Goal: Information Seeking & Learning: Learn about a topic

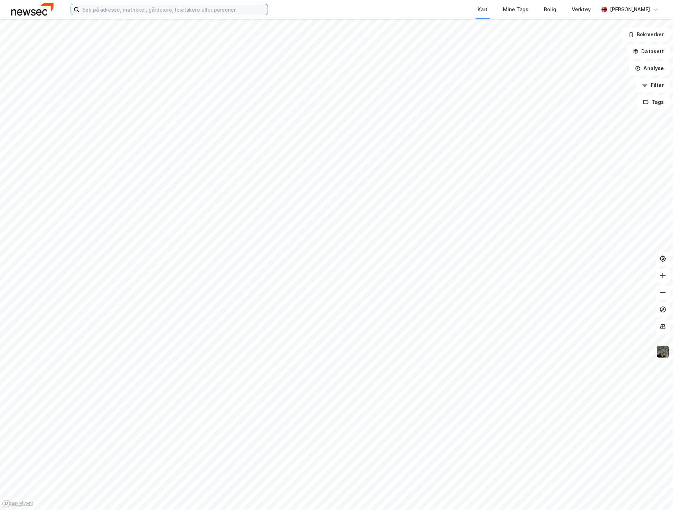
click at [140, 9] on input at bounding box center [173, 9] width 188 height 11
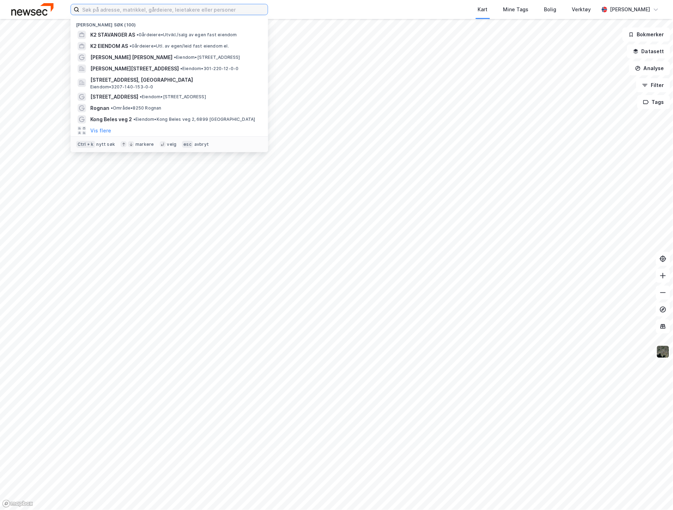
click at [115, 12] on input at bounding box center [173, 9] width 188 height 11
click at [123, 35] on span "K2 STAVANGER AS" at bounding box center [112, 35] width 45 height 8
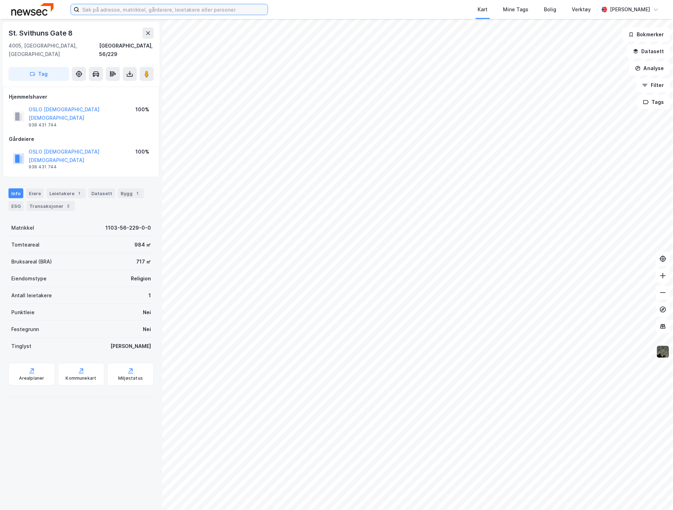
click at [133, 10] on input at bounding box center [173, 9] width 188 height 11
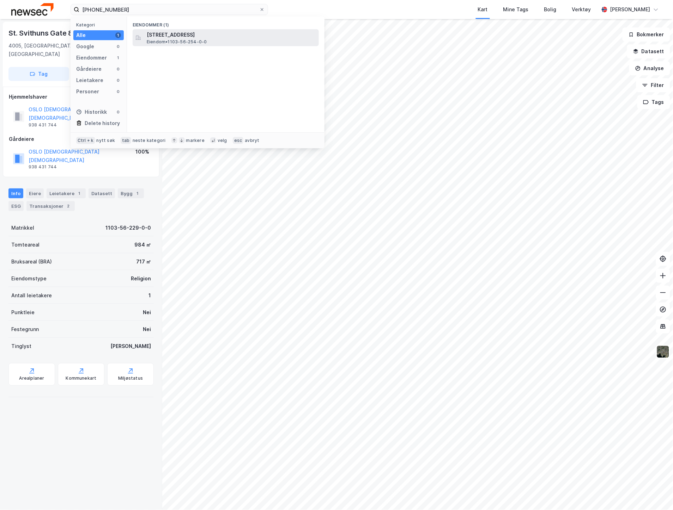
click at [161, 31] on span "[STREET_ADDRESS]" at bounding box center [231, 35] width 169 height 8
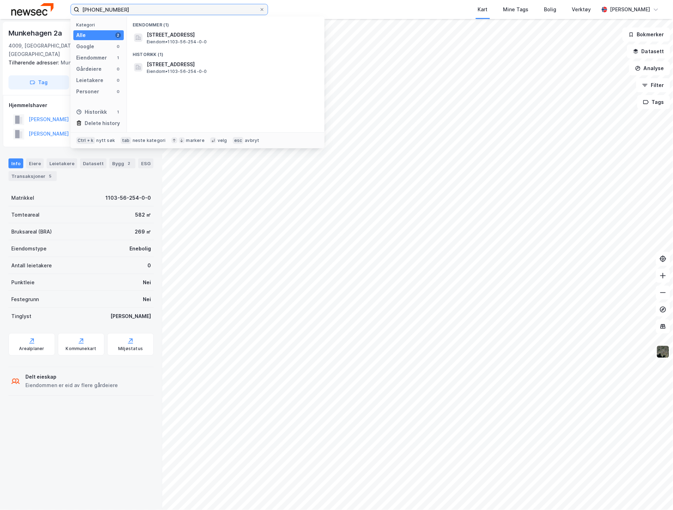
drag, startPoint x: 135, startPoint y: 7, endPoint x: 108, endPoint y: 8, distance: 27.2
click at [108, 8] on input "[PHONE_NUMBER]" at bounding box center [169, 9] width 180 height 11
type input "[PHONE_NUMBER]"
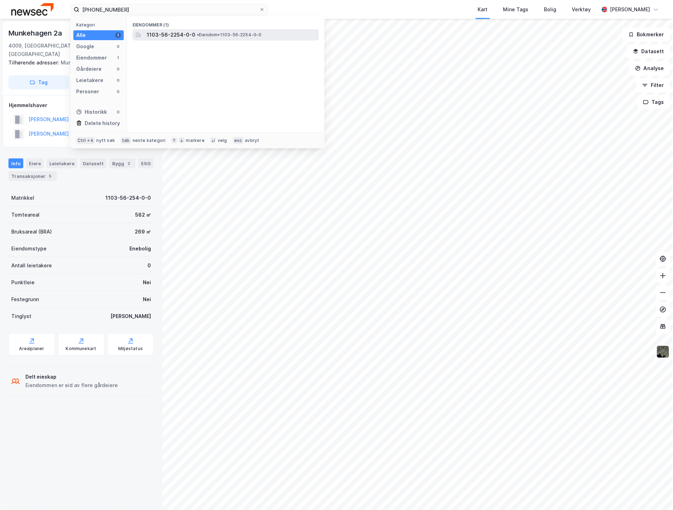
click at [172, 37] on span "1103-56-2254-0-0" at bounding box center [171, 35] width 49 height 8
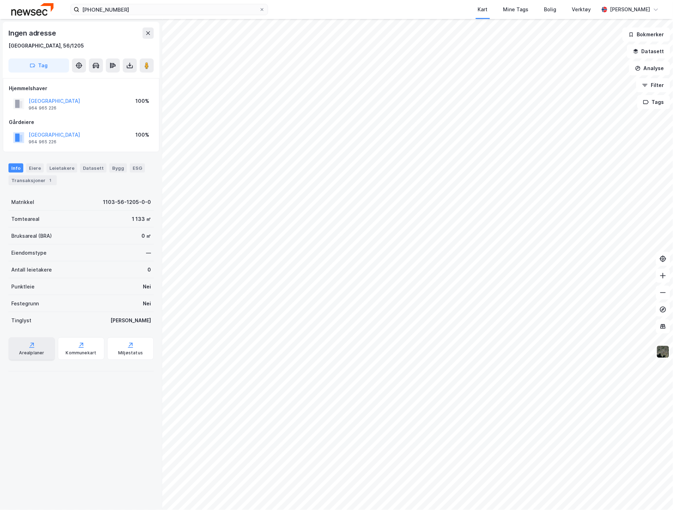
click at [20, 346] on div "Arealplaner" at bounding box center [31, 349] width 47 height 23
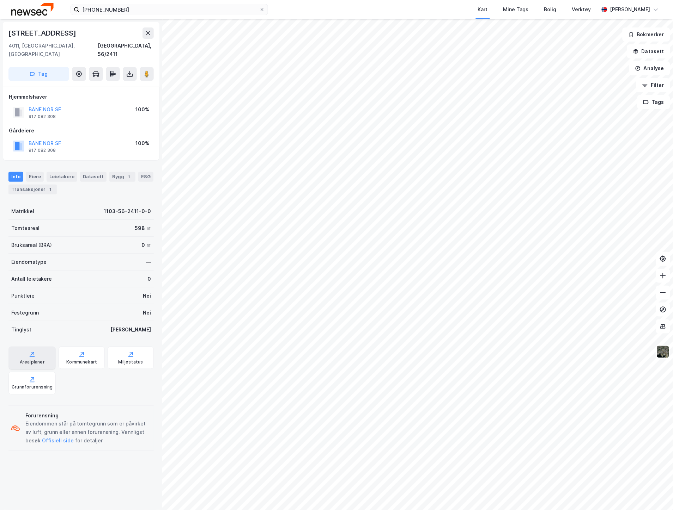
click at [24, 360] on div "Arealplaner" at bounding box center [32, 363] width 25 height 6
click at [653, 51] on button "Datasett" at bounding box center [648, 51] width 43 height 14
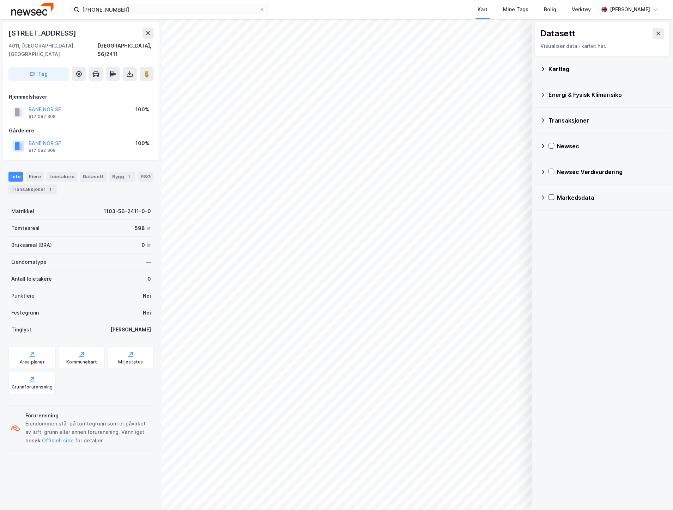
click at [569, 71] on div "Kartlag" at bounding box center [607, 69] width 116 height 8
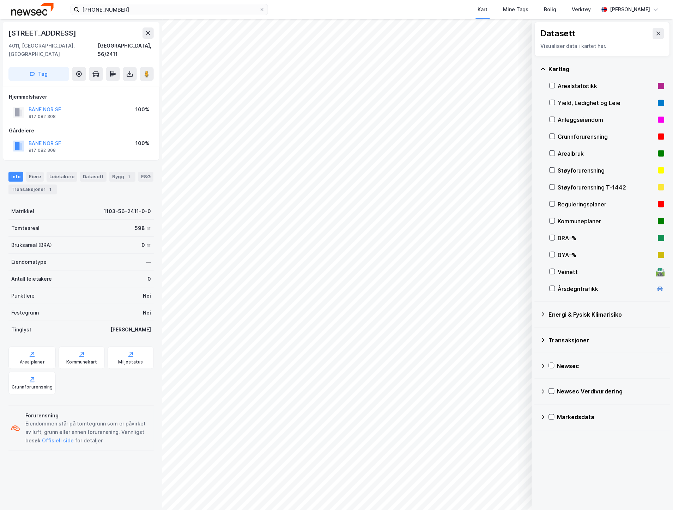
click at [566, 204] on div "Reguleringsplaner" at bounding box center [606, 204] width 97 height 8
click at [653, 30] on button at bounding box center [658, 33] width 11 height 11
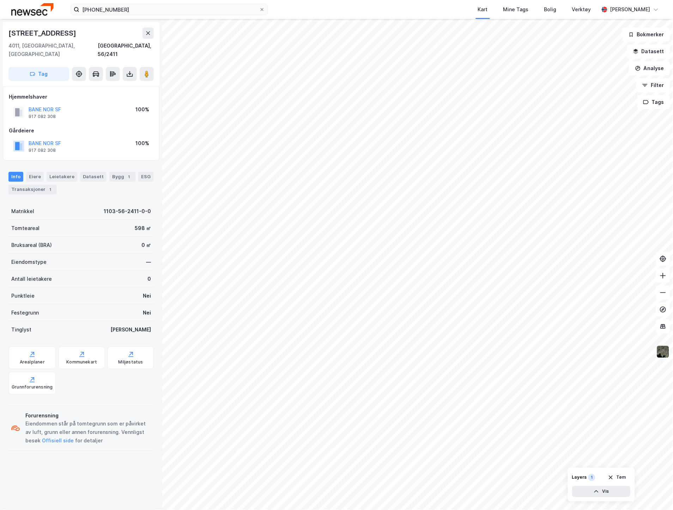
click at [664, 350] on img at bounding box center [662, 351] width 13 height 13
click at [652, 65] on button "Analyse" at bounding box center [649, 68] width 41 height 14
click at [581, 80] on div "Tegn område" at bounding box center [587, 83] width 61 height 6
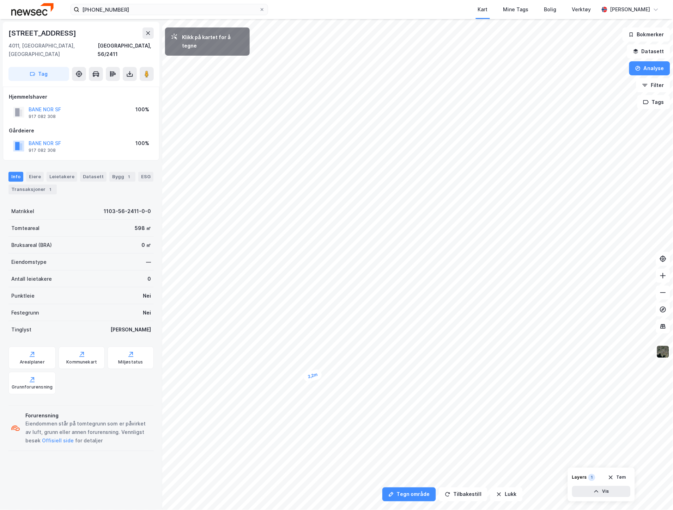
click at [321, 373] on div "2,2m" at bounding box center [313, 376] width 20 height 14
click at [244, 206] on div "1,7m" at bounding box center [249, 203] width 20 height 16
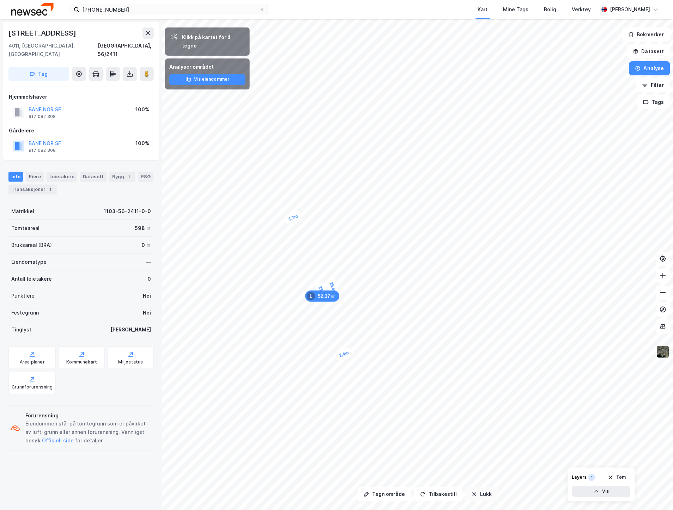
click at [486, 500] on button "Lukk" at bounding box center [481, 495] width 32 height 14
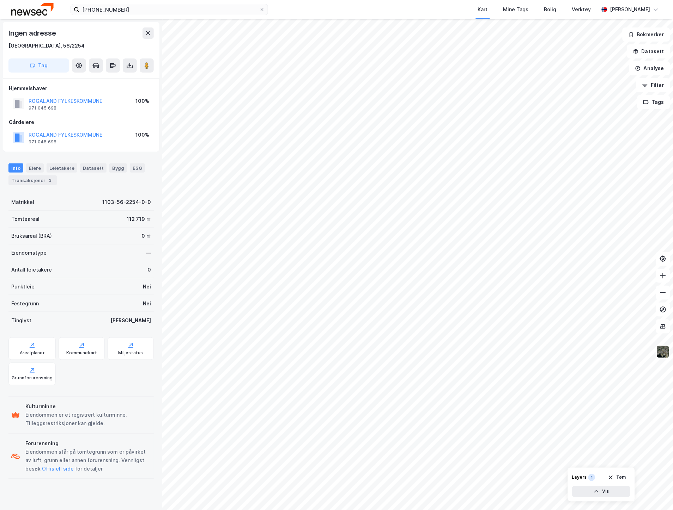
click at [73, 96] on div "ROGALAND FYLKESKOMMUNE 971 045 698 100%" at bounding box center [81, 104] width 145 height 17
click at [0, 0] on button "ROGALAND FYLKESKOMMUNE" at bounding box center [0, 0] width 0 height 0
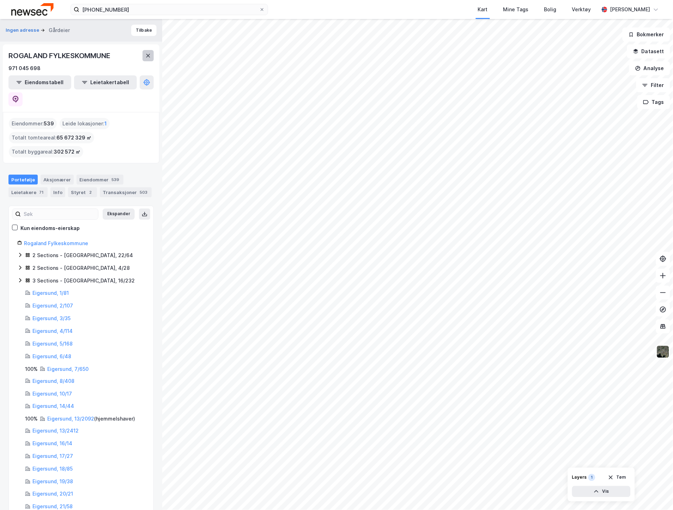
click at [146, 54] on icon at bounding box center [148, 56] width 6 height 6
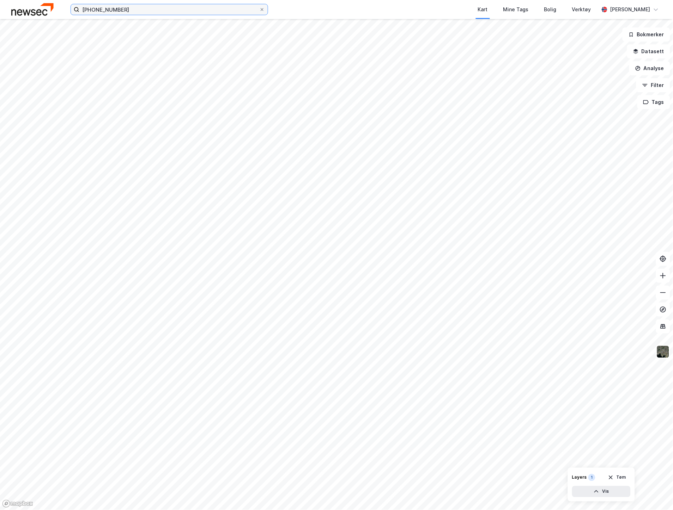
click at [161, 12] on input "[PHONE_NUMBER]" at bounding box center [169, 9] width 180 height 11
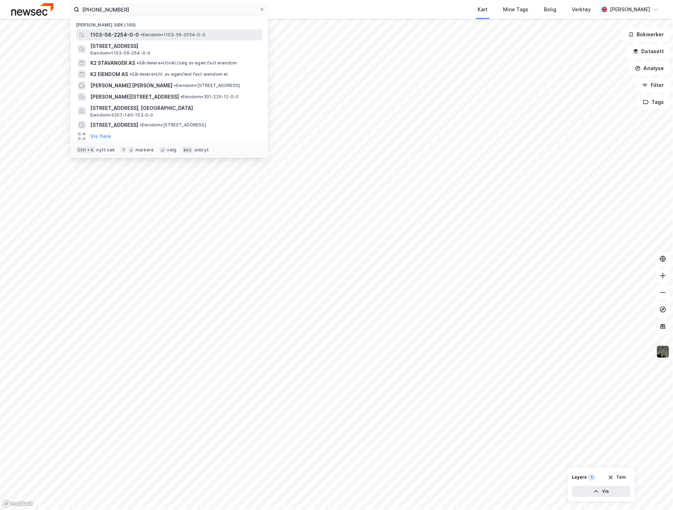
click at [158, 31] on div "1103-56-2254-0-0 • Eiendom • 1103-56-2254-0-0" at bounding box center [175, 35] width 171 height 8
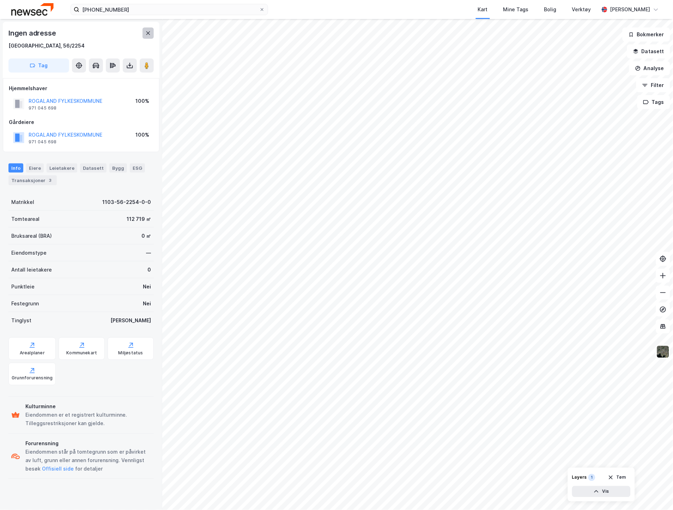
click at [144, 33] on button at bounding box center [147, 32] width 11 height 11
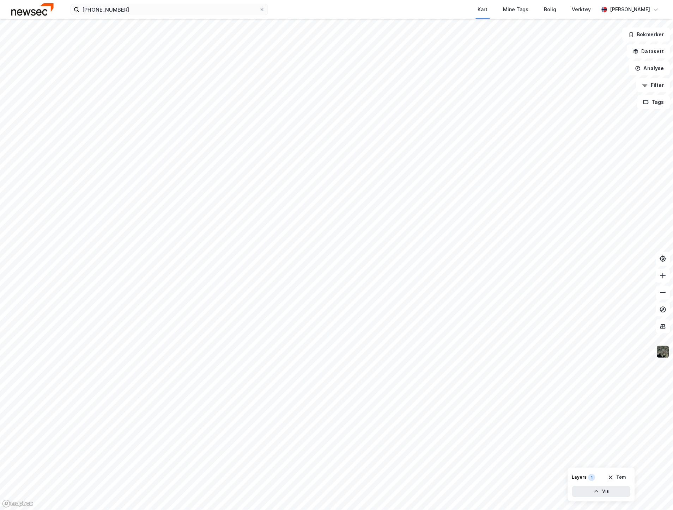
click at [662, 355] on img at bounding box center [662, 351] width 13 height 13
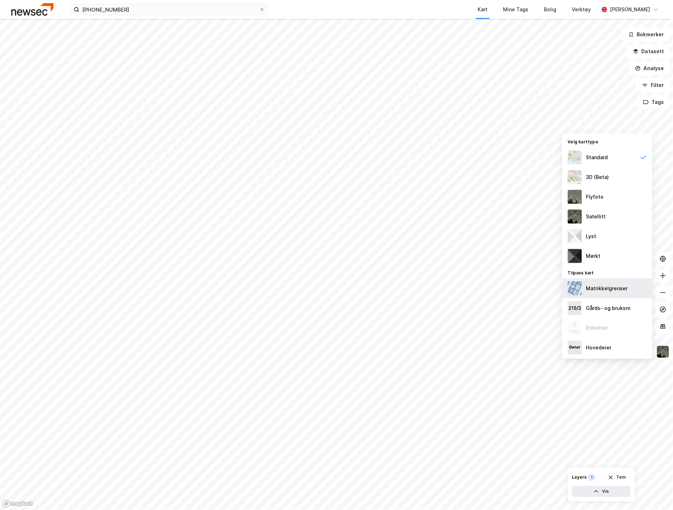
click at [609, 293] on div "Matrikkelgrenser" at bounding box center [607, 288] width 42 height 8
click at [647, 62] on button "Analyse" at bounding box center [649, 68] width 41 height 14
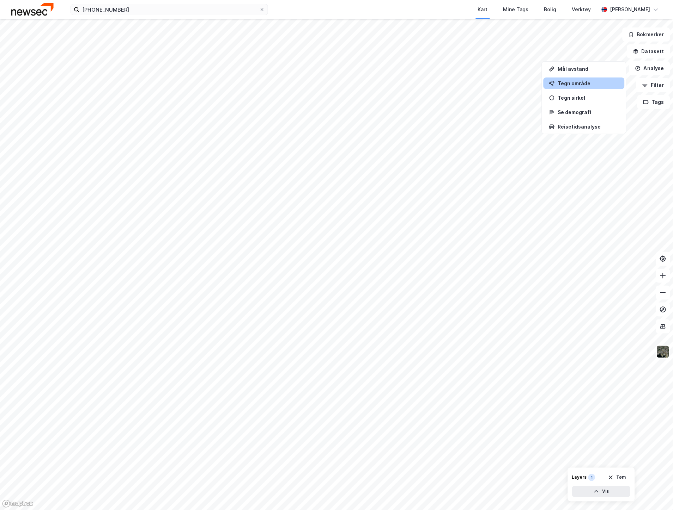
click at [592, 82] on div "Tegn område" at bounding box center [587, 83] width 61 height 6
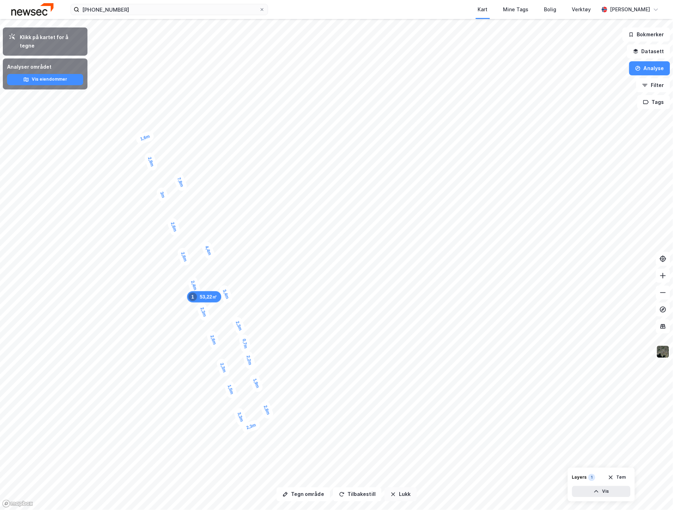
click at [402, 498] on button "Lukk" at bounding box center [400, 495] width 32 height 14
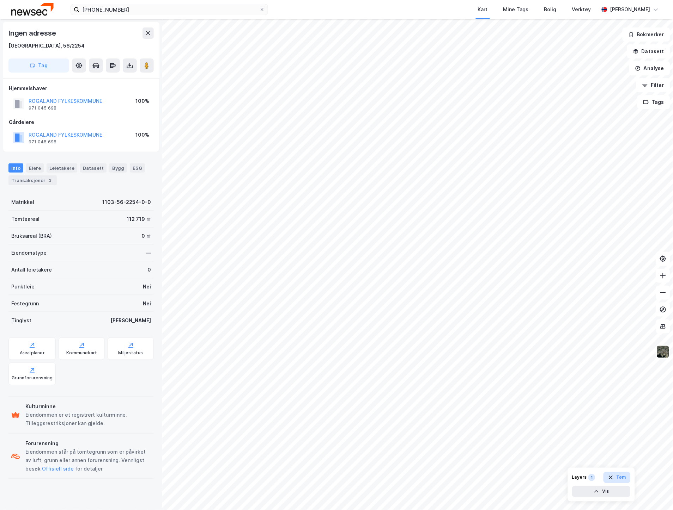
click at [613, 478] on icon "button" at bounding box center [611, 478] width 6 height 6
click at [663, 352] on img at bounding box center [662, 351] width 13 height 13
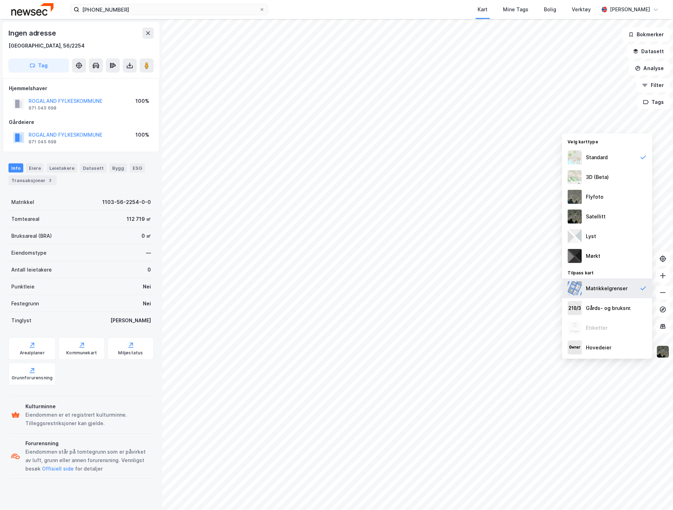
click at [608, 290] on div "Matrikkelgrenser" at bounding box center [607, 288] width 42 height 8
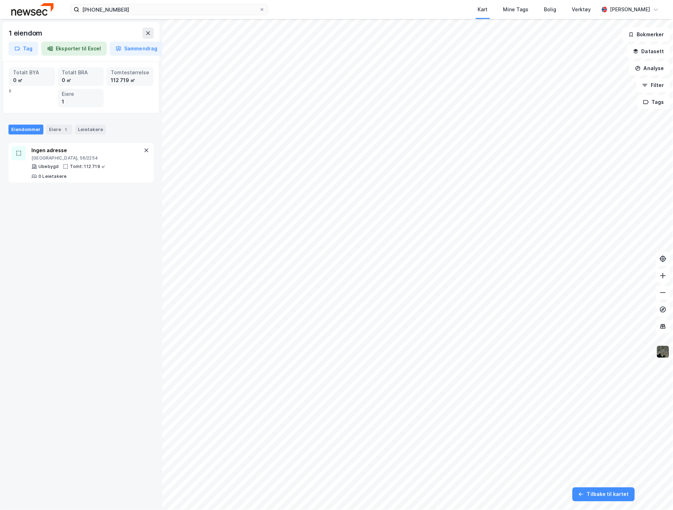
click at [664, 351] on img at bounding box center [662, 351] width 13 height 13
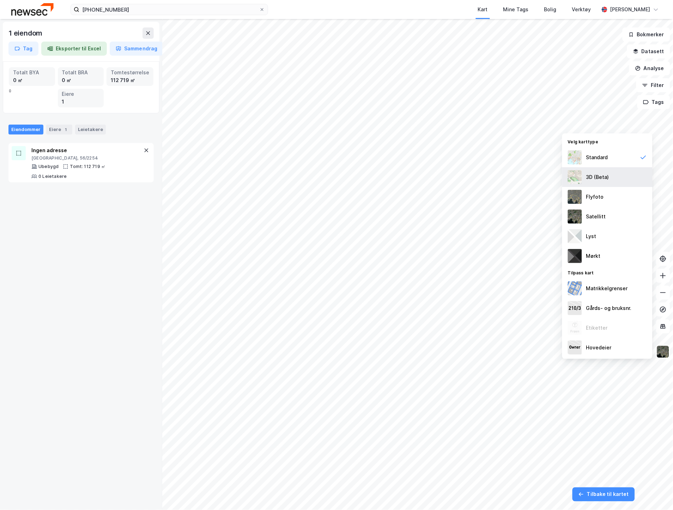
click at [599, 176] on div "3D (Beta)" at bounding box center [597, 177] width 23 height 8
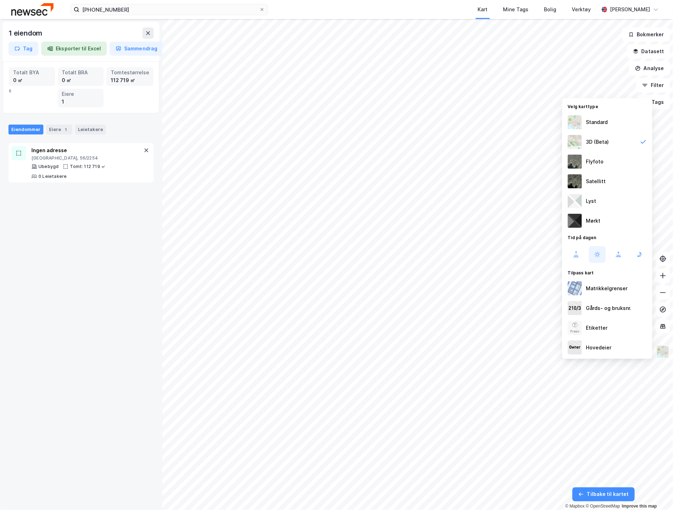
click at [665, 347] on img at bounding box center [662, 351] width 13 height 13
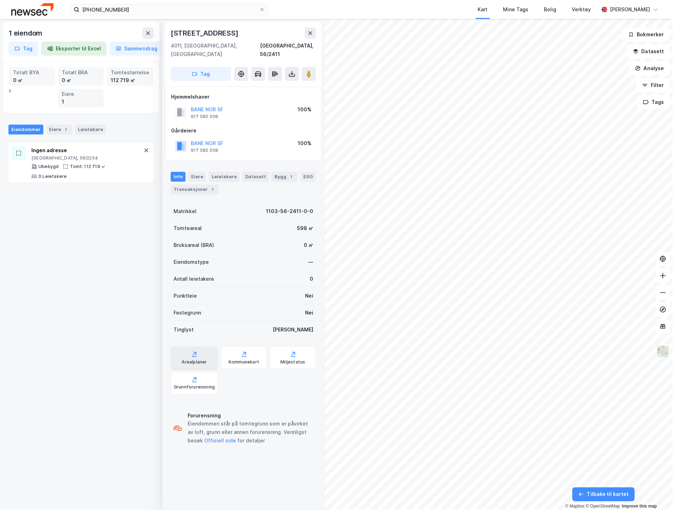
click at [200, 360] on div "Arealplaner" at bounding box center [194, 363] width 25 height 6
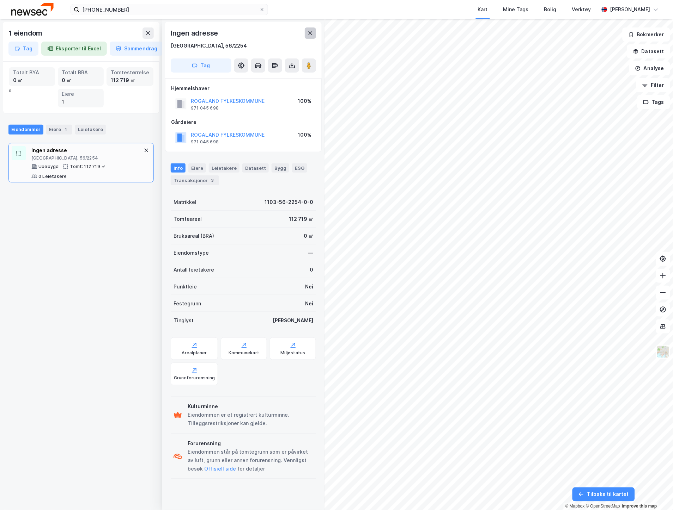
click at [312, 31] on icon at bounding box center [310, 33] width 6 height 6
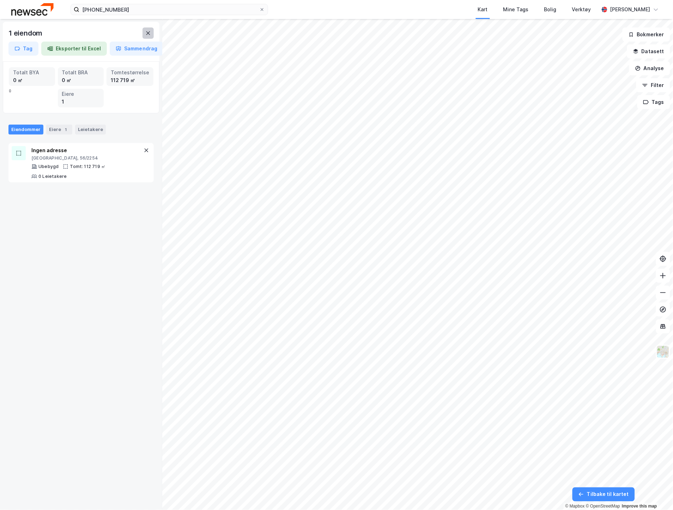
click at [143, 32] on button at bounding box center [147, 32] width 11 height 11
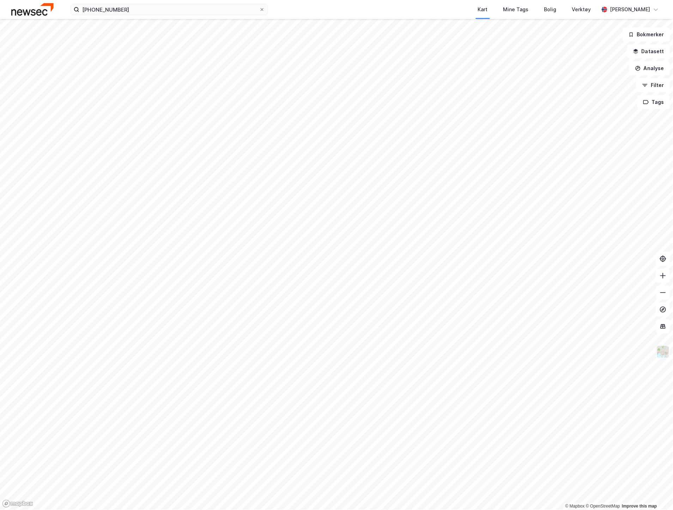
click at [667, 350] on img at bounding box center [662, 351] width 13 height 13
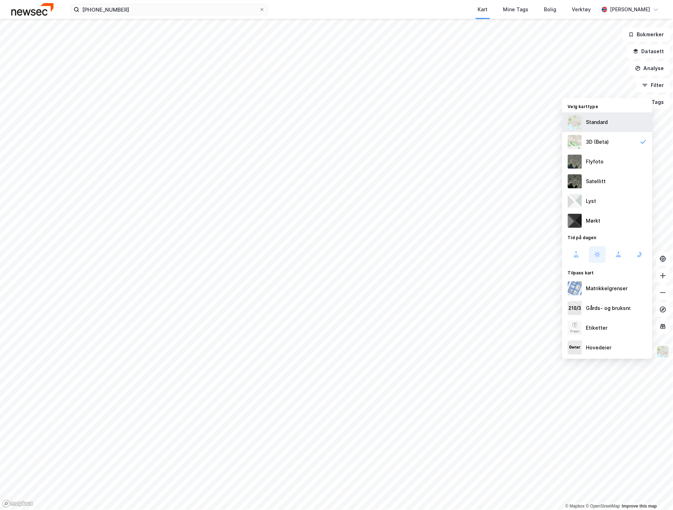
click at [602, 125] on div "Standard" at bounding box center [597, 122] width 22 height 8
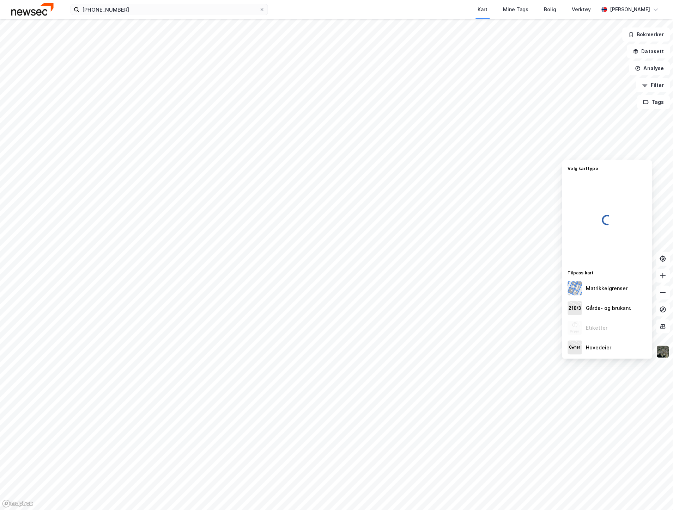
click at [647, 54] on div at bounding box center [336, 255] width 673 height 510
click at [649, 52] on button "Datasett" at bounding box center [648, 51] width 43 height 14
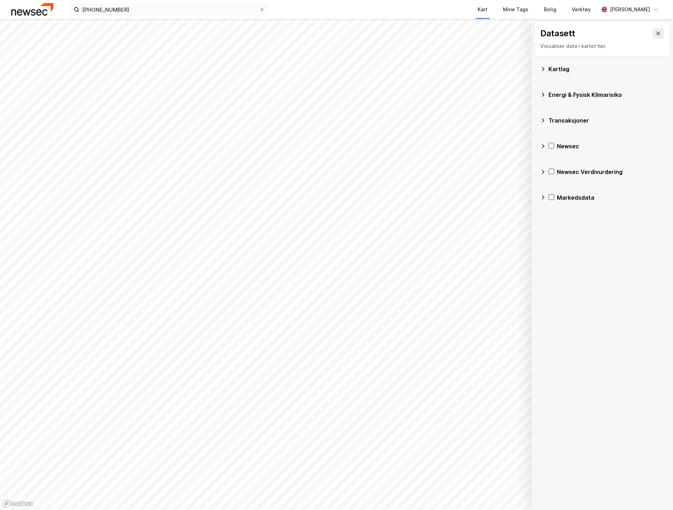
click at [566, 74] on div "Kartlag" at bounding box center [602, 69] width 124 height 17
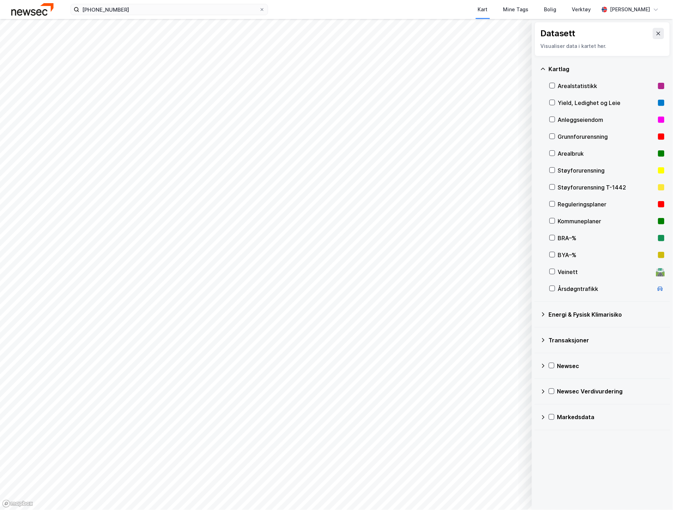
click at [571, 204] on div "Reguleringsplaner" at bounding box center [606, 204] width 97 height 8
click at [506, 478] on icon "button" at bounding box center [505, 478] width 6 height 6
click at [551, 207] on div at bounding box center [552, 204] width 6 height 6
click at [657, 34] on button at bounding box center [658, 33] width 11 height 11
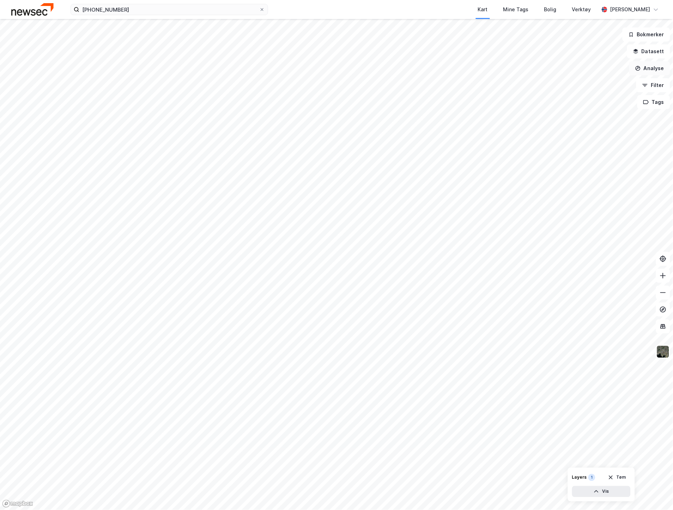
click at [651, 68] on button "Analyse" at bounding box center [649, 68] width 41 height 14
click at [581, 82] on div "Tegn område" at bounding box center [587, 83] width 61 height 6
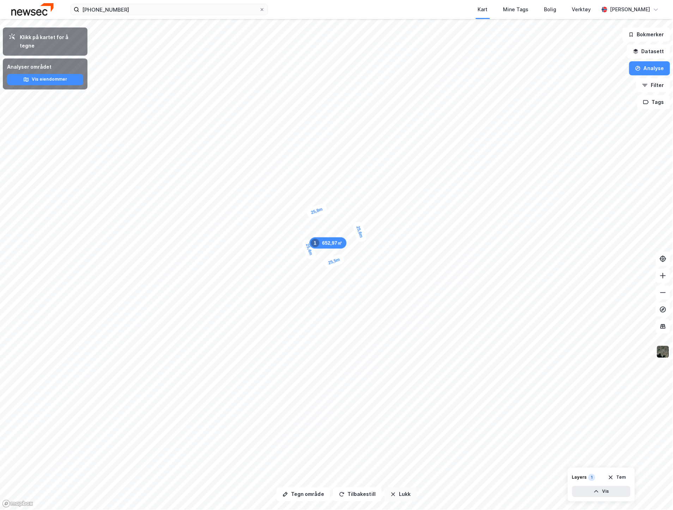
click at [395, 494] on button "Lukk" at bounding box center [400, 495] width 32 height 14
